Goal: Check status: Check status

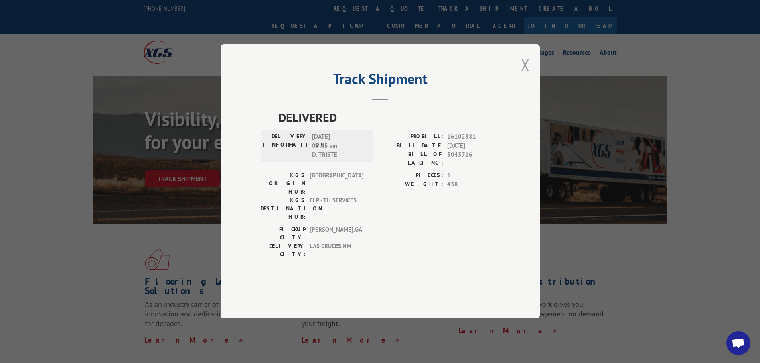
click at [525, 75] on button "Close modal" at bounding box center [525, 64] width 9 height 21
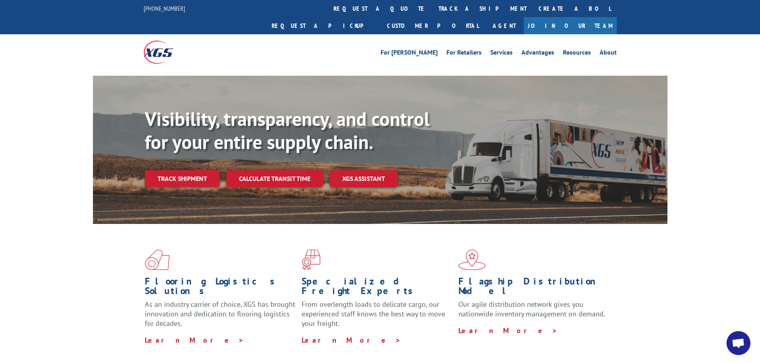
click at [196, 170] on link "Track shipment" at bounding box center [182, 178] width 75 height 17
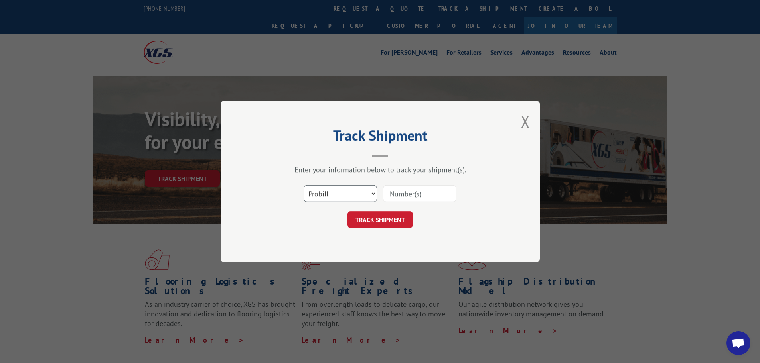
click at [360, 200] on select "Select category... Probill BOL PO" at bounding box center [339, 193] width 73 height 17
select select "po"
click at [303, 185] on select "Select category... Probill BOL PO" at bounding box center [339, 193] width 73 height 17
click at [450, 195] on input at bounding box center [419, 193] width 73 height 17
paste input "01518458"
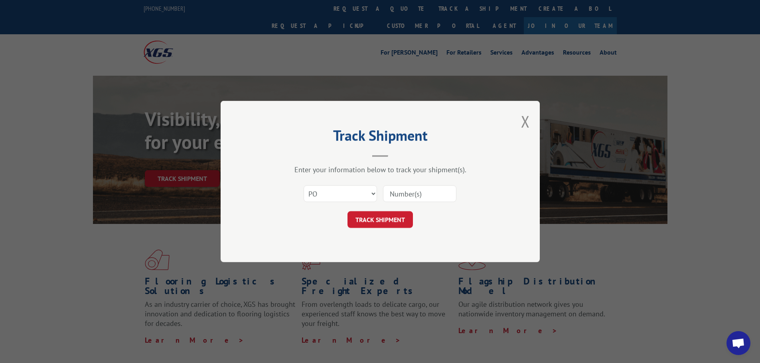
type input "01518458"
click at [396, 219] on button "TRACK SHIPMENT" at bounding box center [379, 219] width 65 height 17
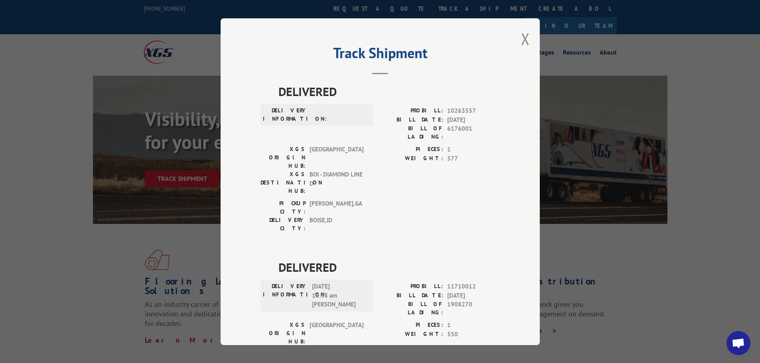
drag, startPoint x: 521, startPoint y: 47, endPoint x: 522, endPoint y: 41, distance: 6.5
click at [521, 44] on button "Close modal" at bounding box center [525, 38] width 9 height 21
